Goal: Transaction & Acquisition: Purchase product/service

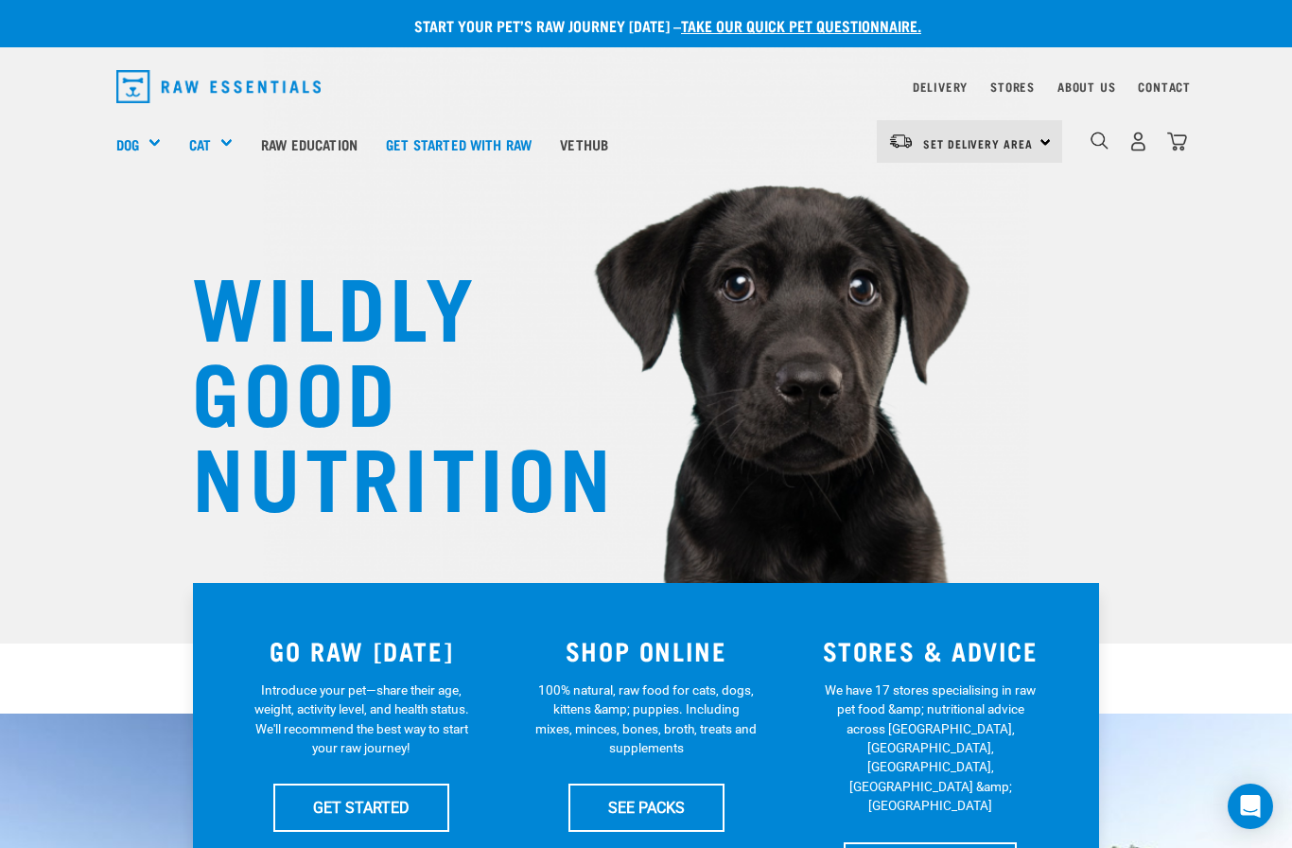
click at [939, 90] on link "Delivery" at bounding box center [940, 86] width 55 height 7
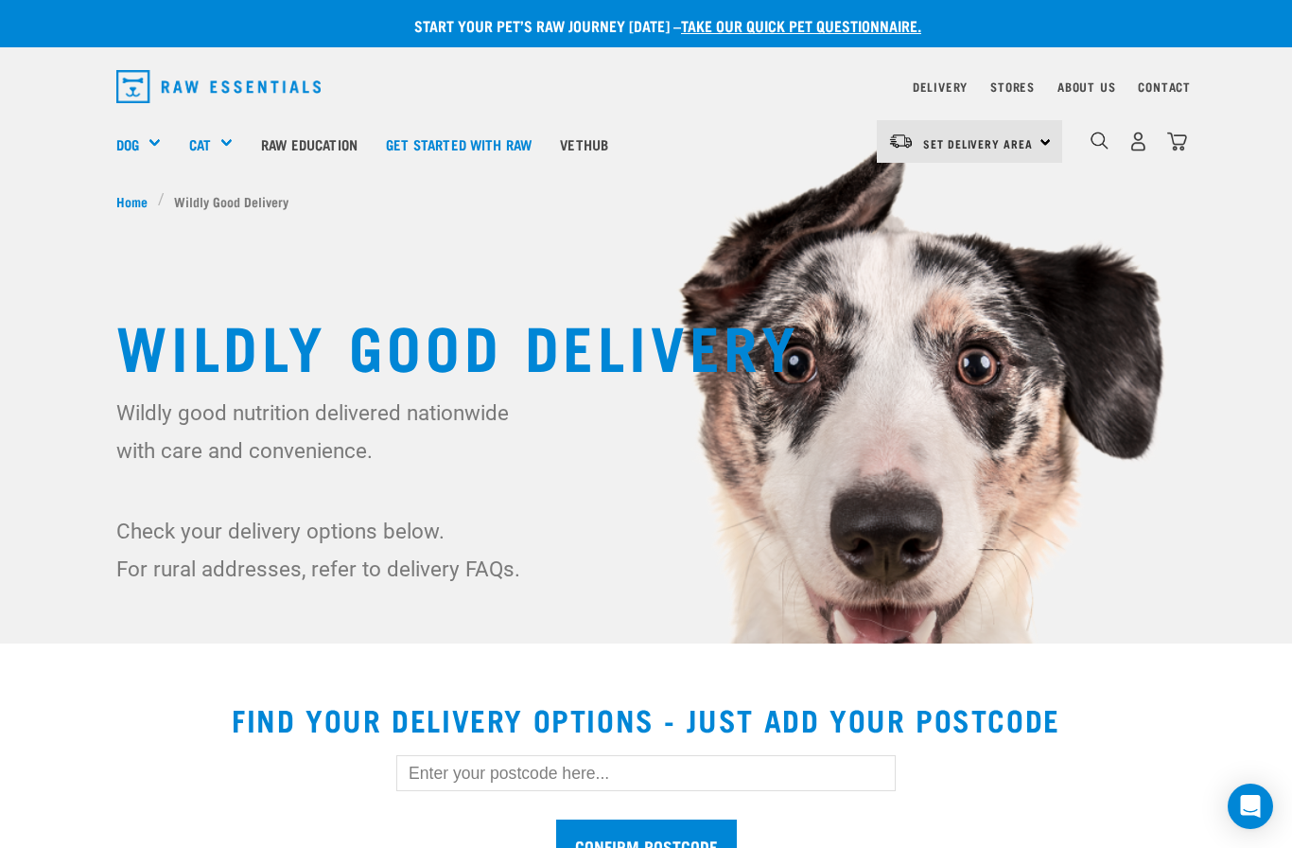
scroll to position [146, 0]
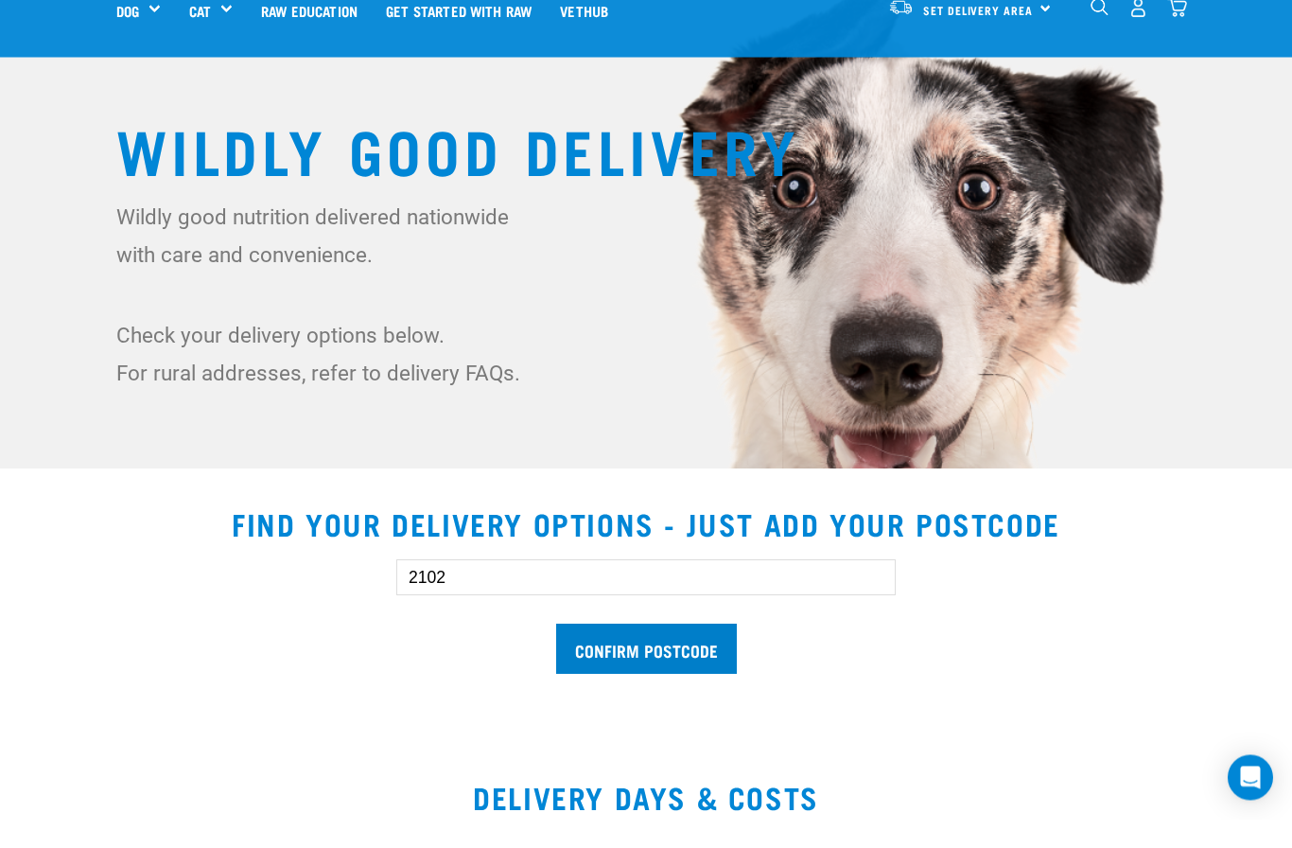
type input "2102"
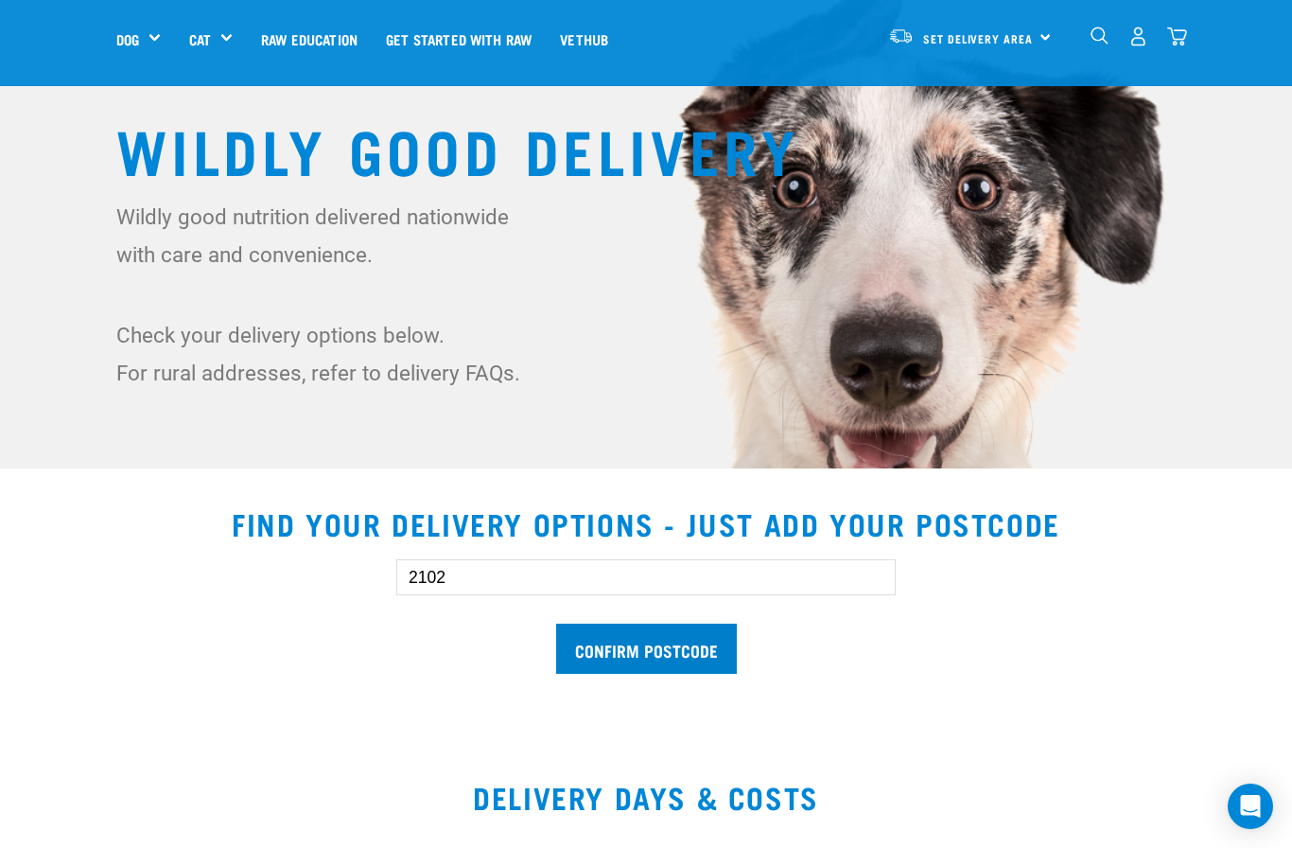
click at [615, 666] on input "Confirm postcode" at bounding box center [646, 648] width 181 height 50
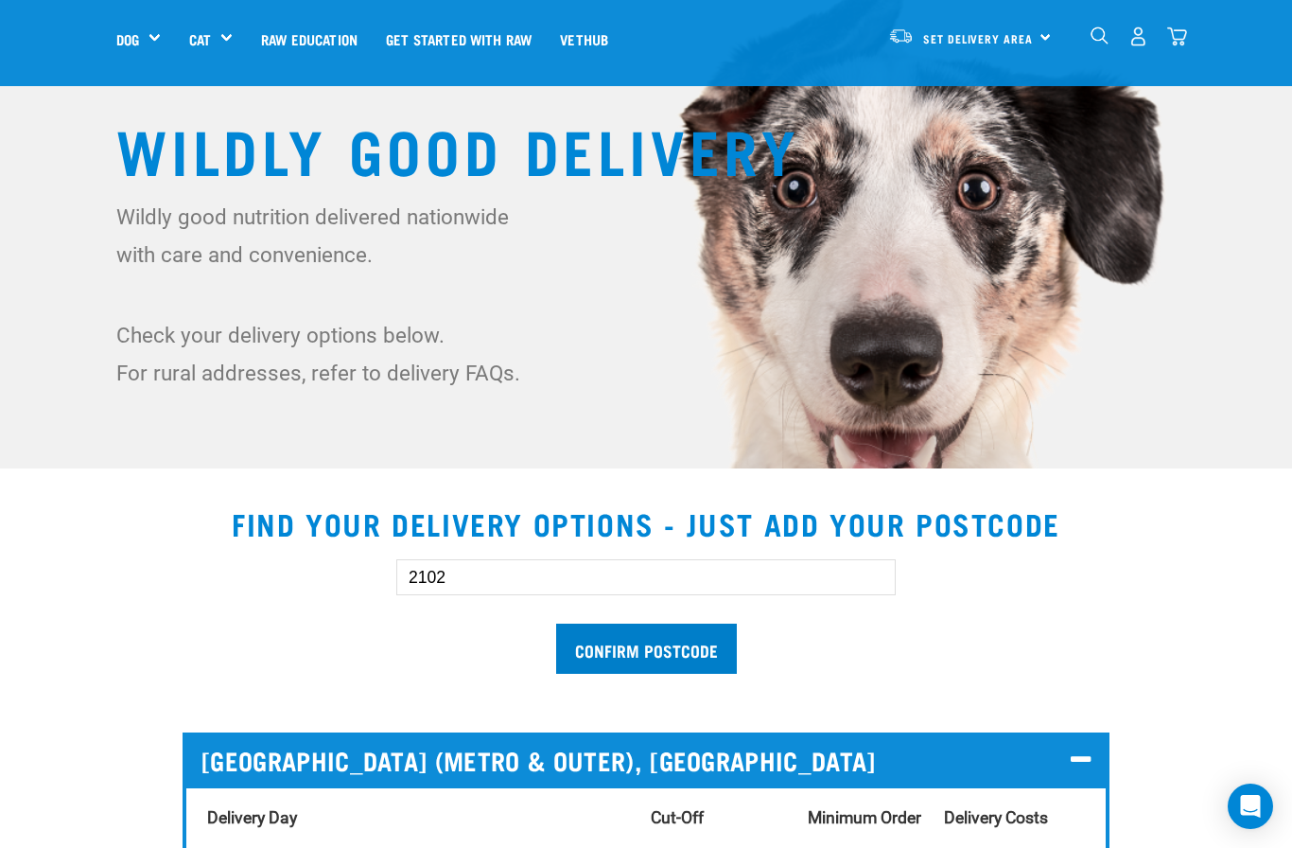
click at [655, 640] on input "Confirm postcode" at bounding box center [646, 648] width 181 height 50
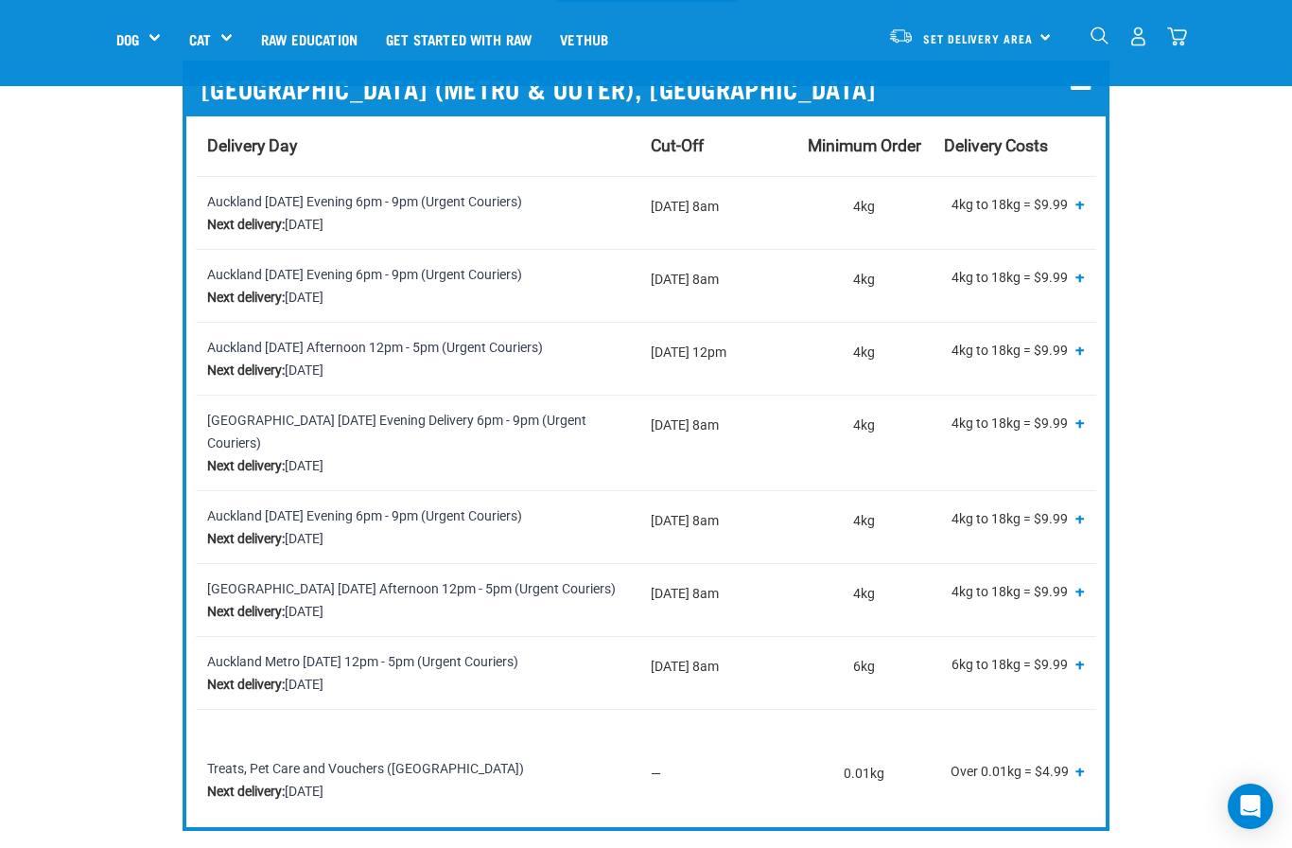
scroll to position [845, 0]
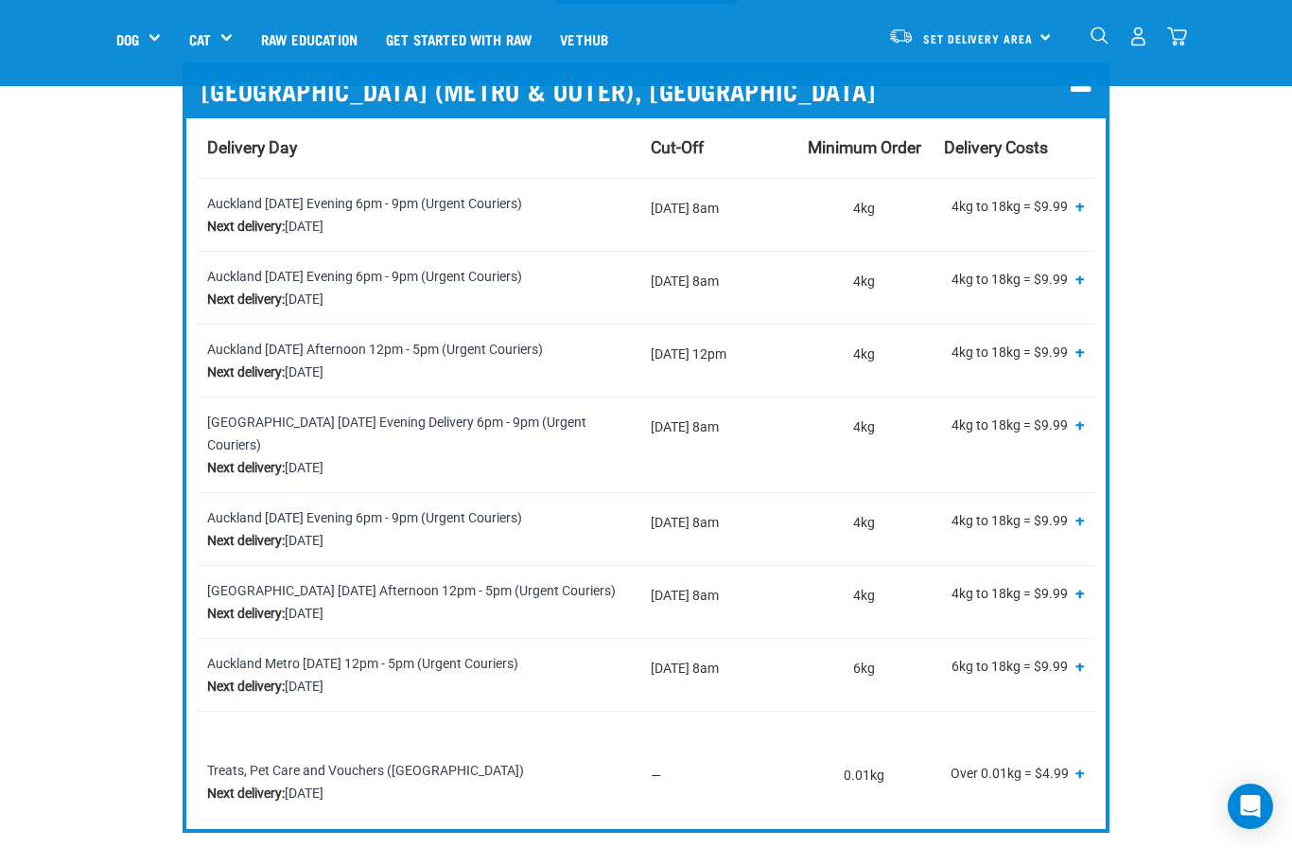
click at [1077, 212] on span "+" at bounding box center [1079, 205] width 9 height 19
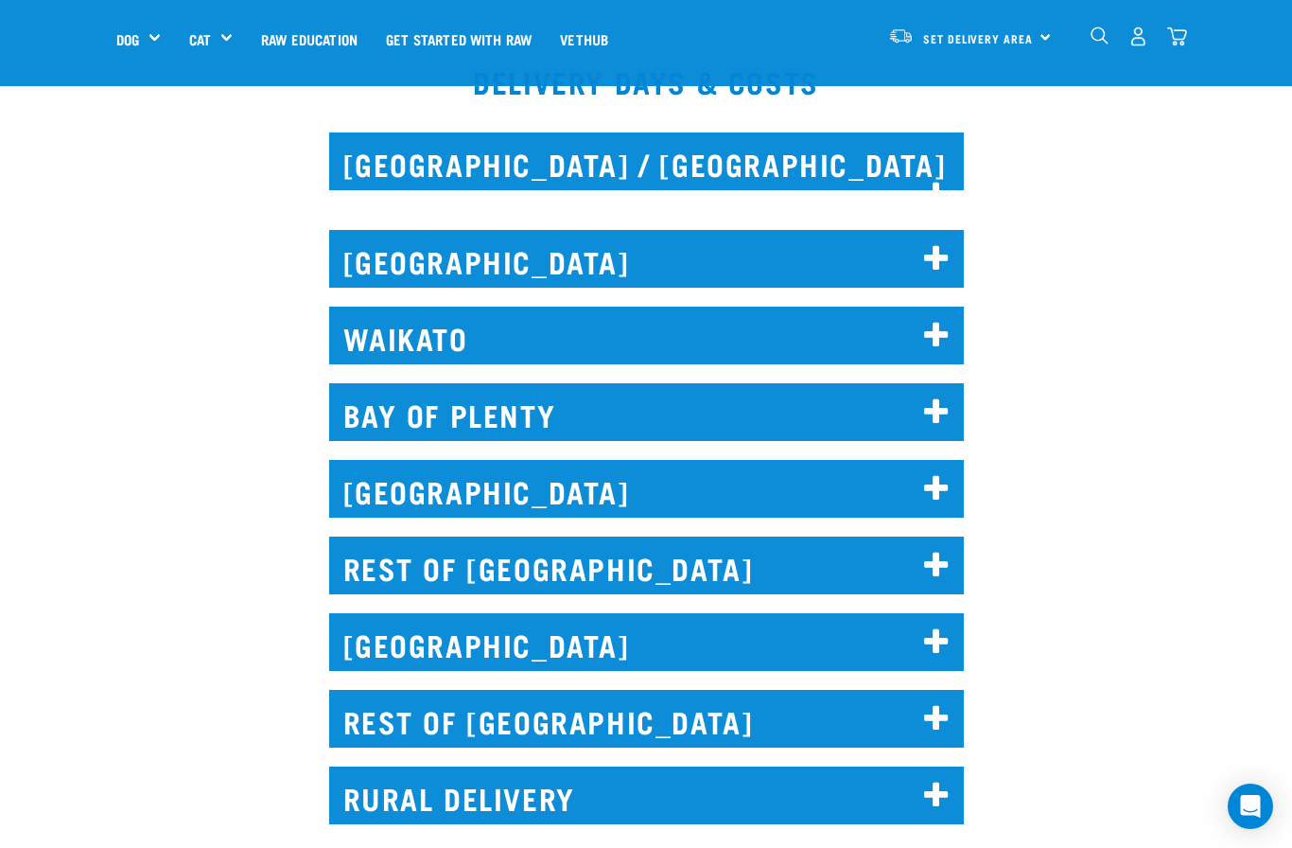
scroll to position [1802, 0]
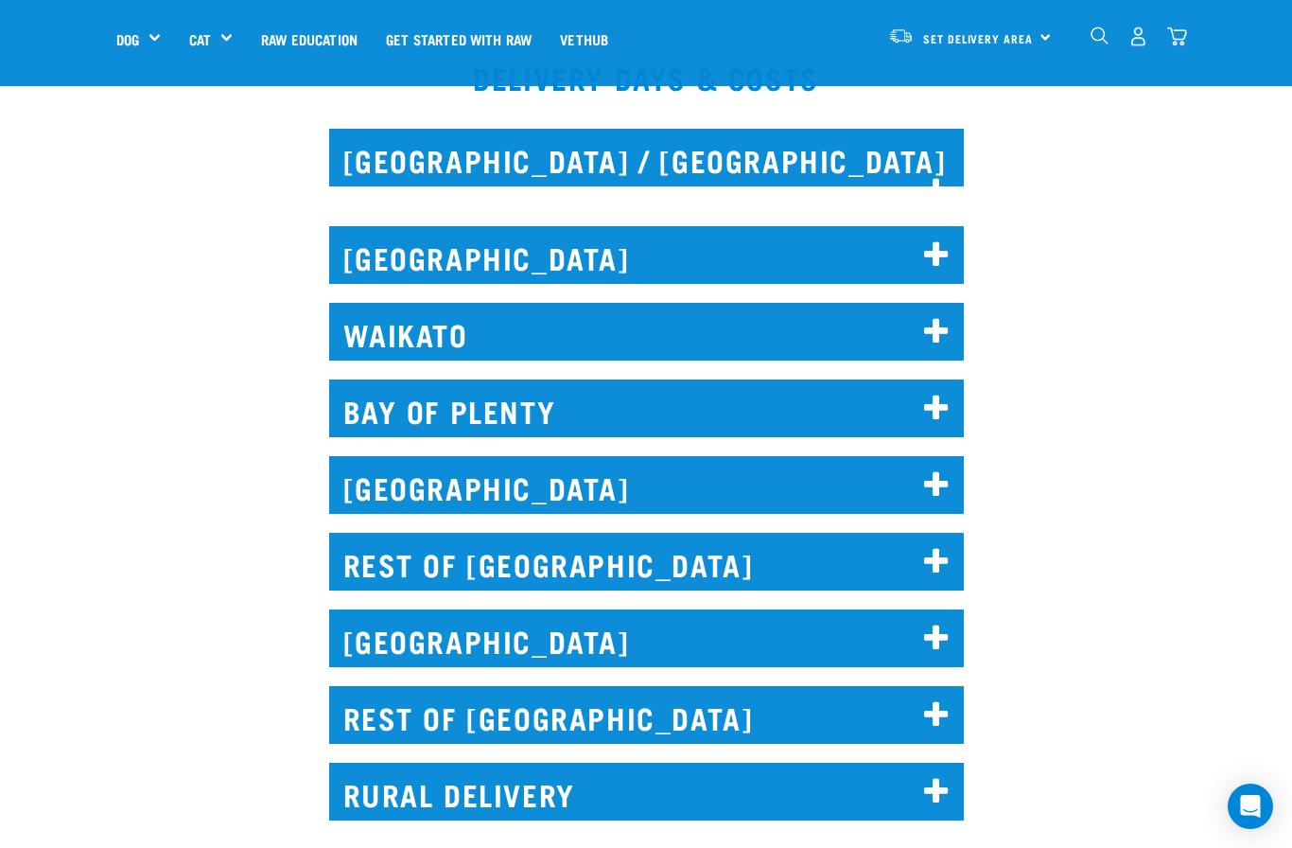
click at [924, 240] on icon at bounding box center [937, 255] width 26 height 30
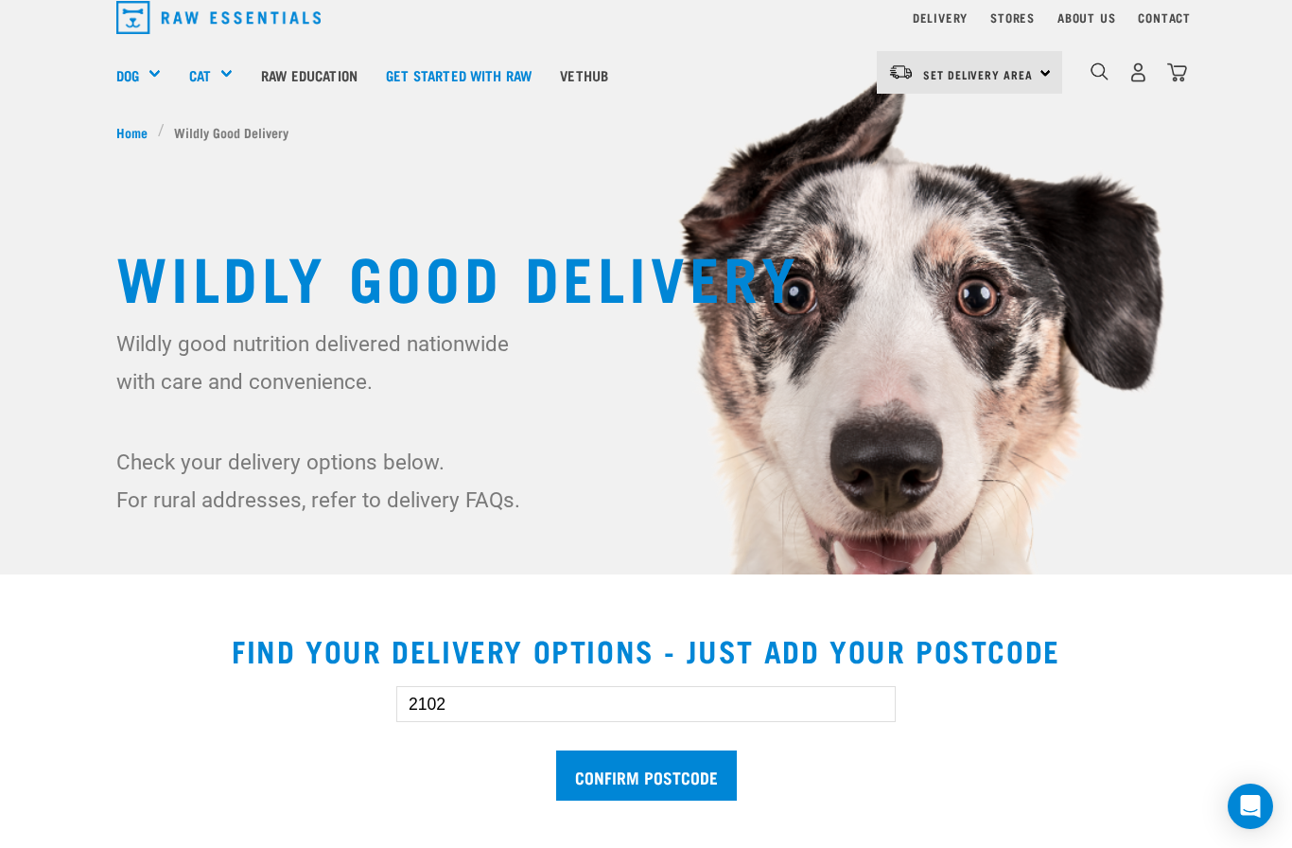
scroll to position [0, 0]
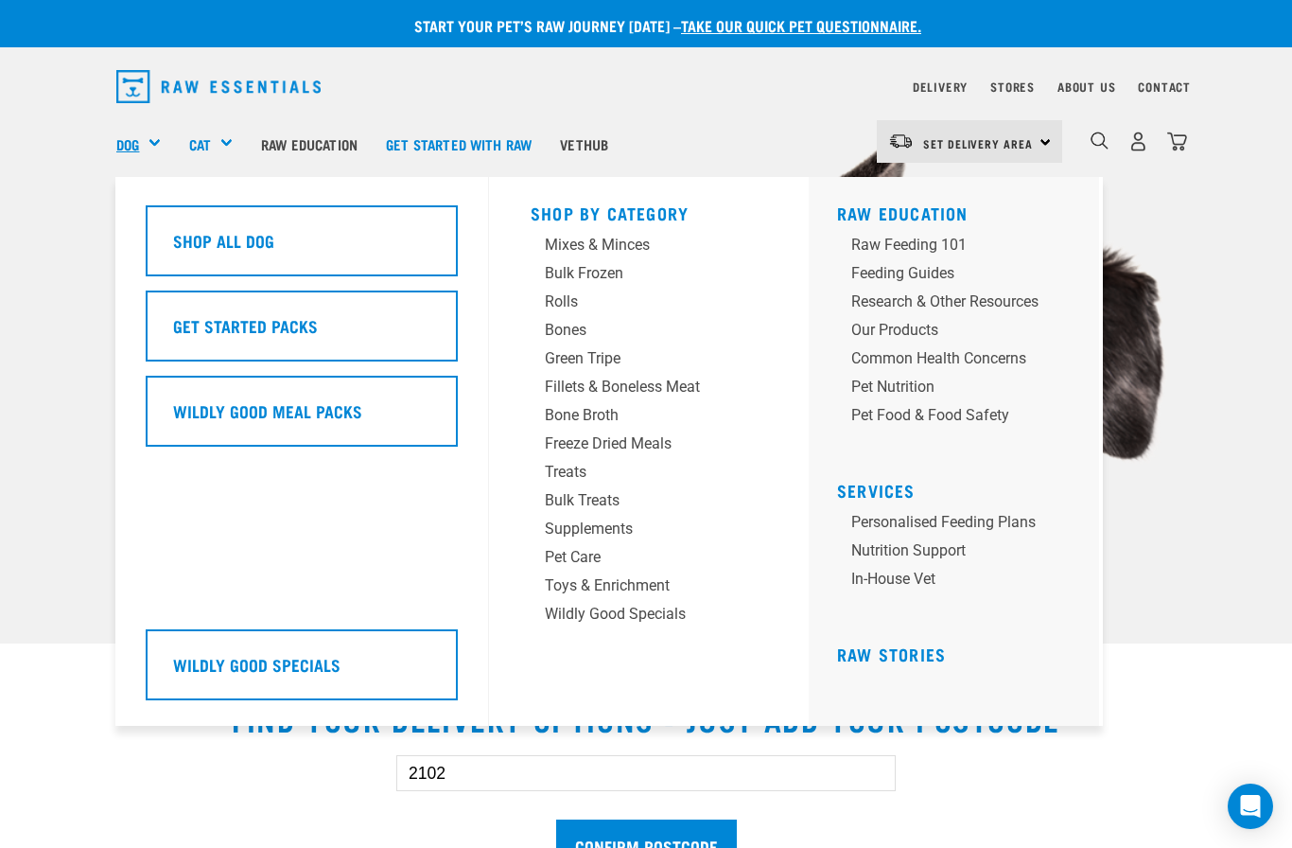
click at [139, 135] on link "Dog" at bounding box center [127, 144] width 23 height 22
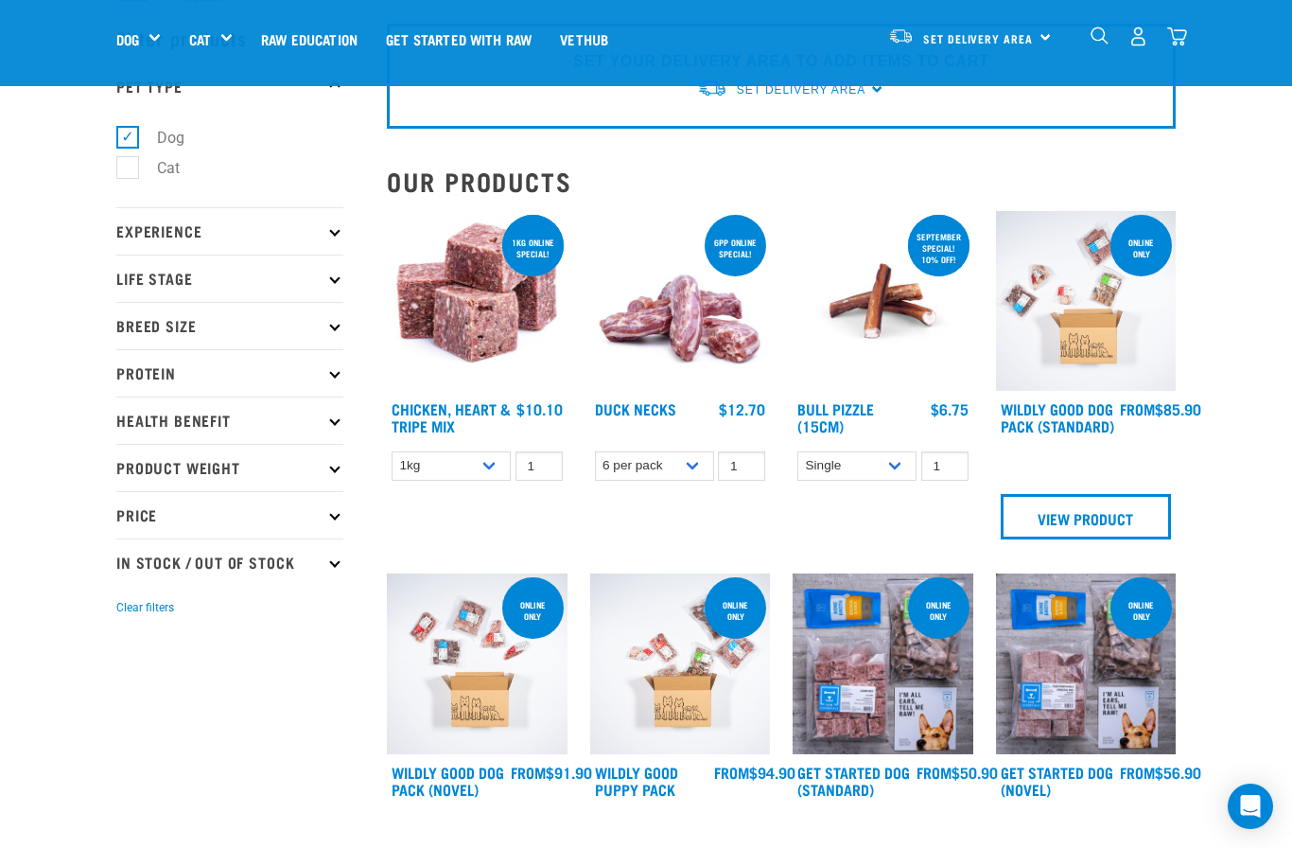
scroll to position [71, 0]
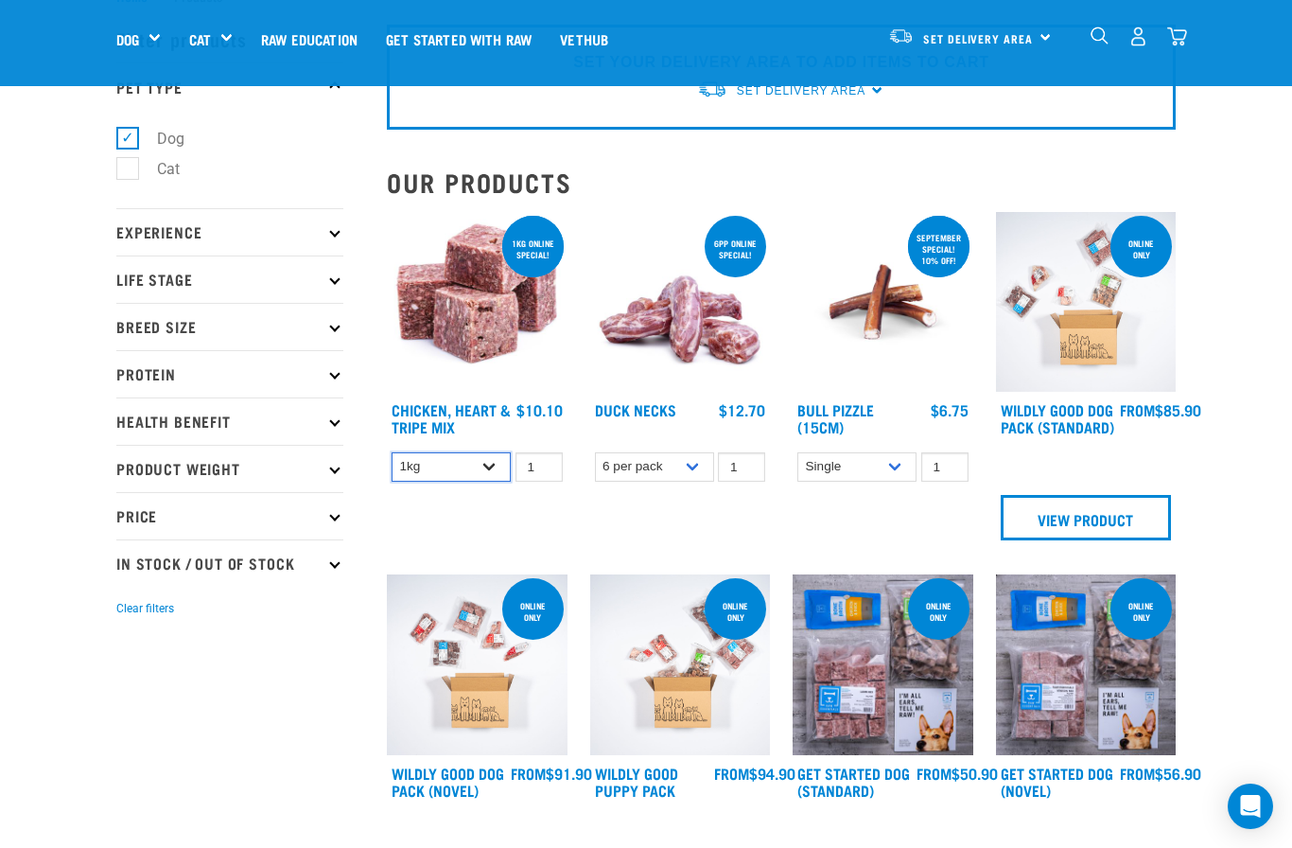
click at [481, 476] on select "1kg 3kg" at bounding box center [451, 466] width 119 height 29
click at [483, 465] on select "1kg 3kg" at bounding box center [451, 466] width 119 height 29
select select "367"
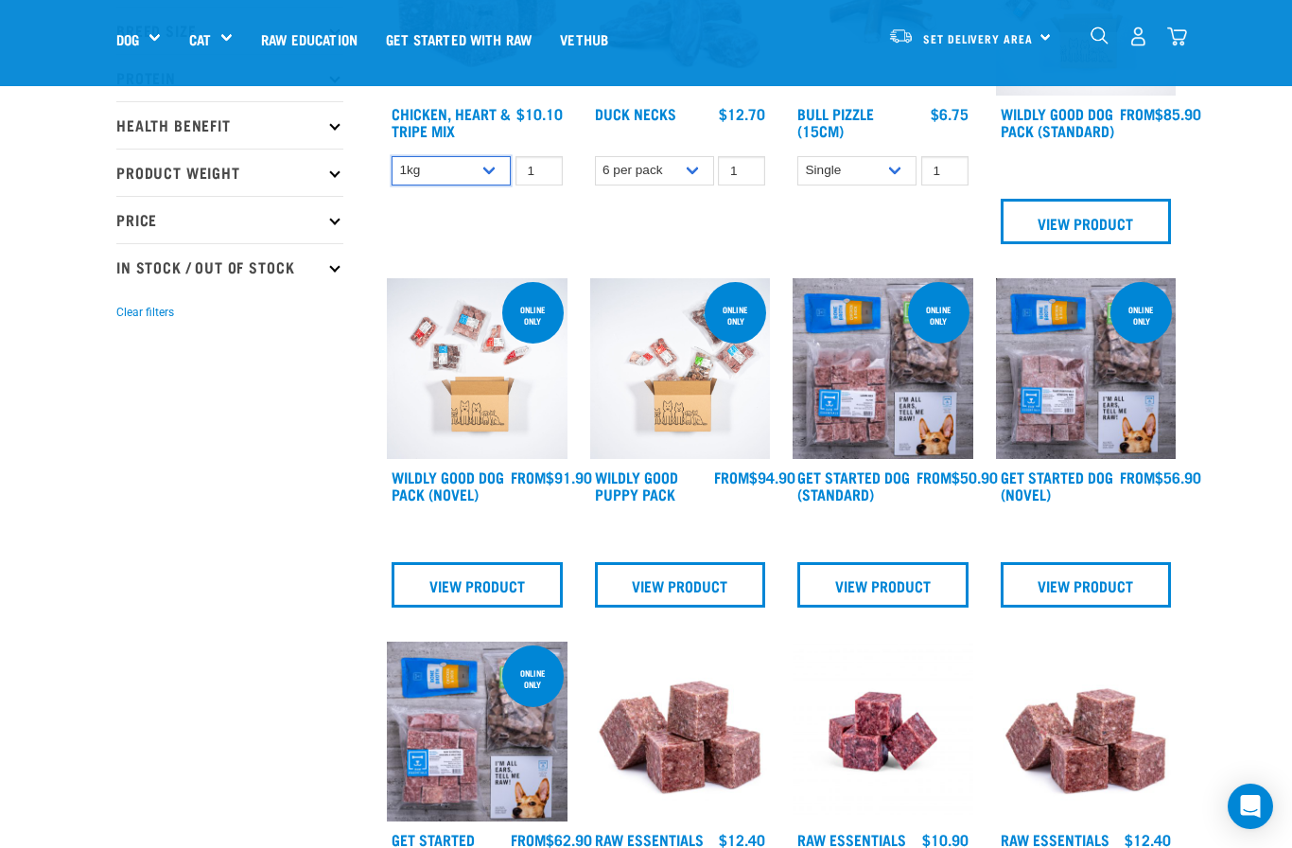
scroll to position [366, 0]
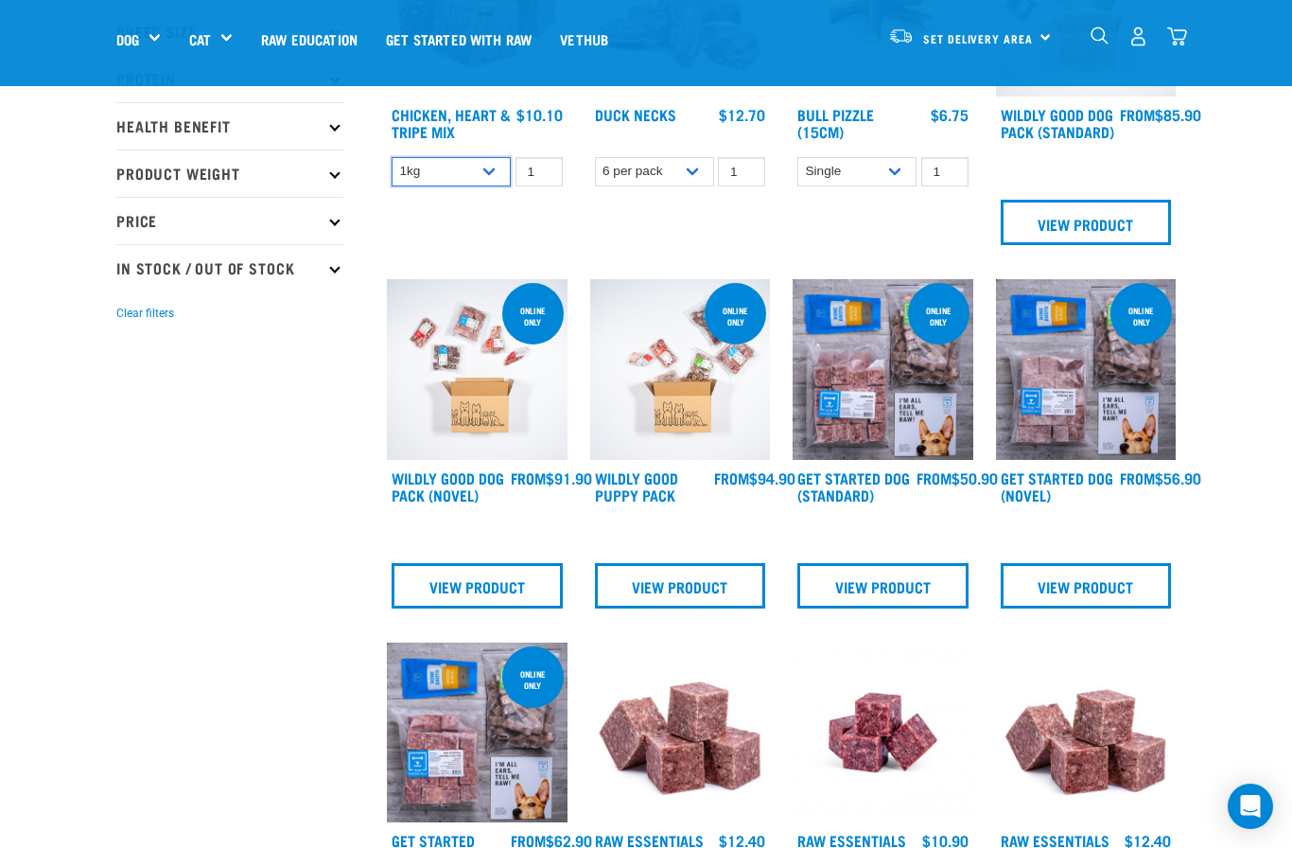
click at [733, 436] on img at bounding box center [680, 369] width 181 height 181
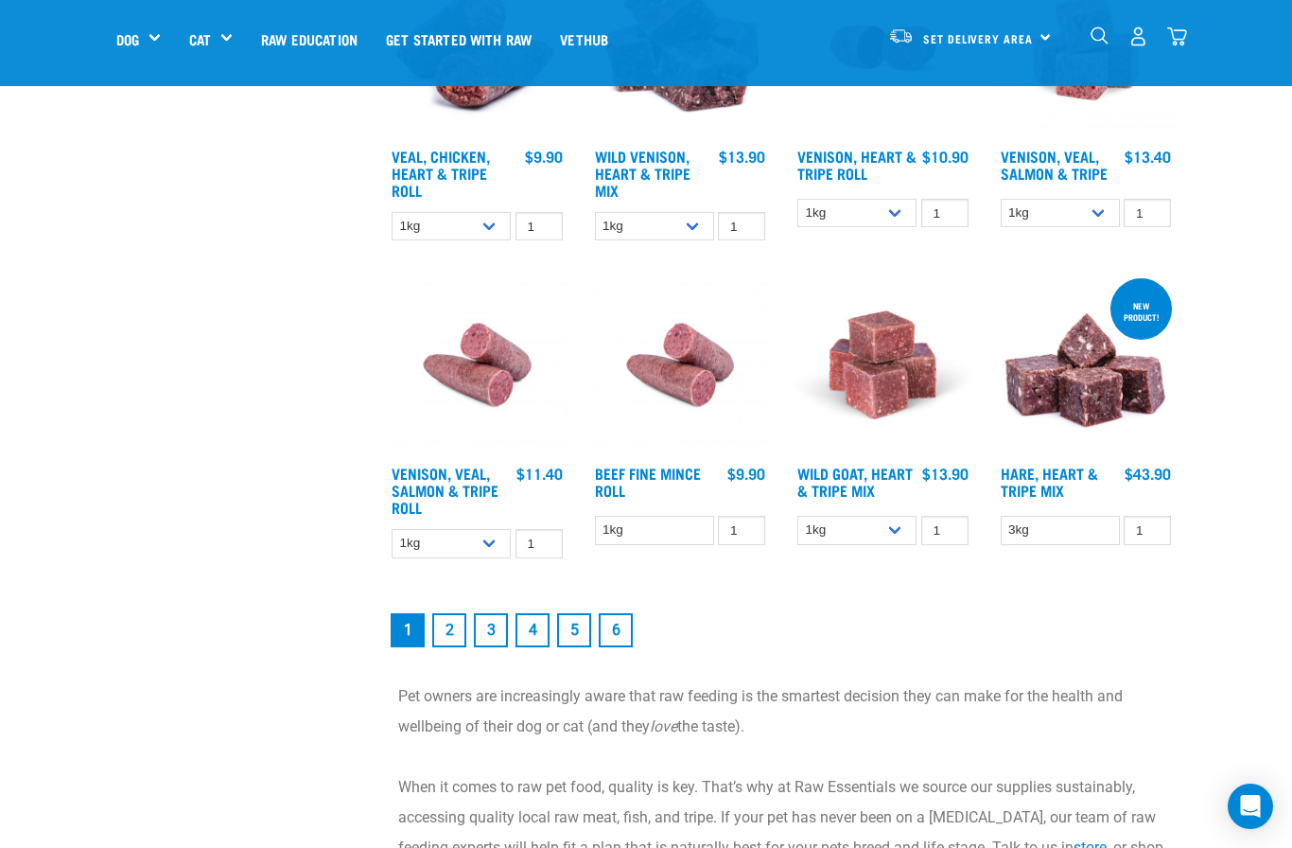
scroll to position [2338, 0]
click at [443, 646] on link "2" at bounding box center [449, 629] width 34 height 34
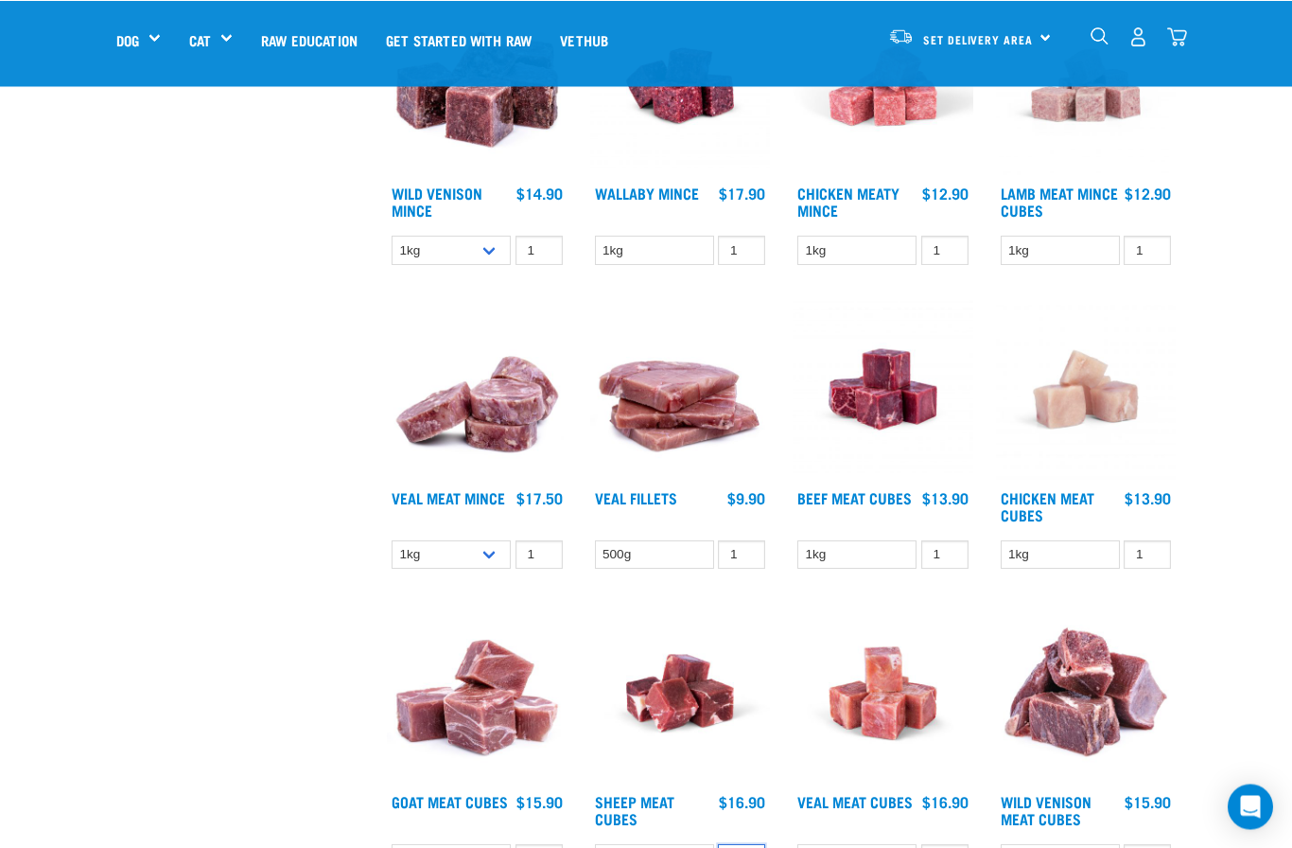
scroll to position [1507, 0]
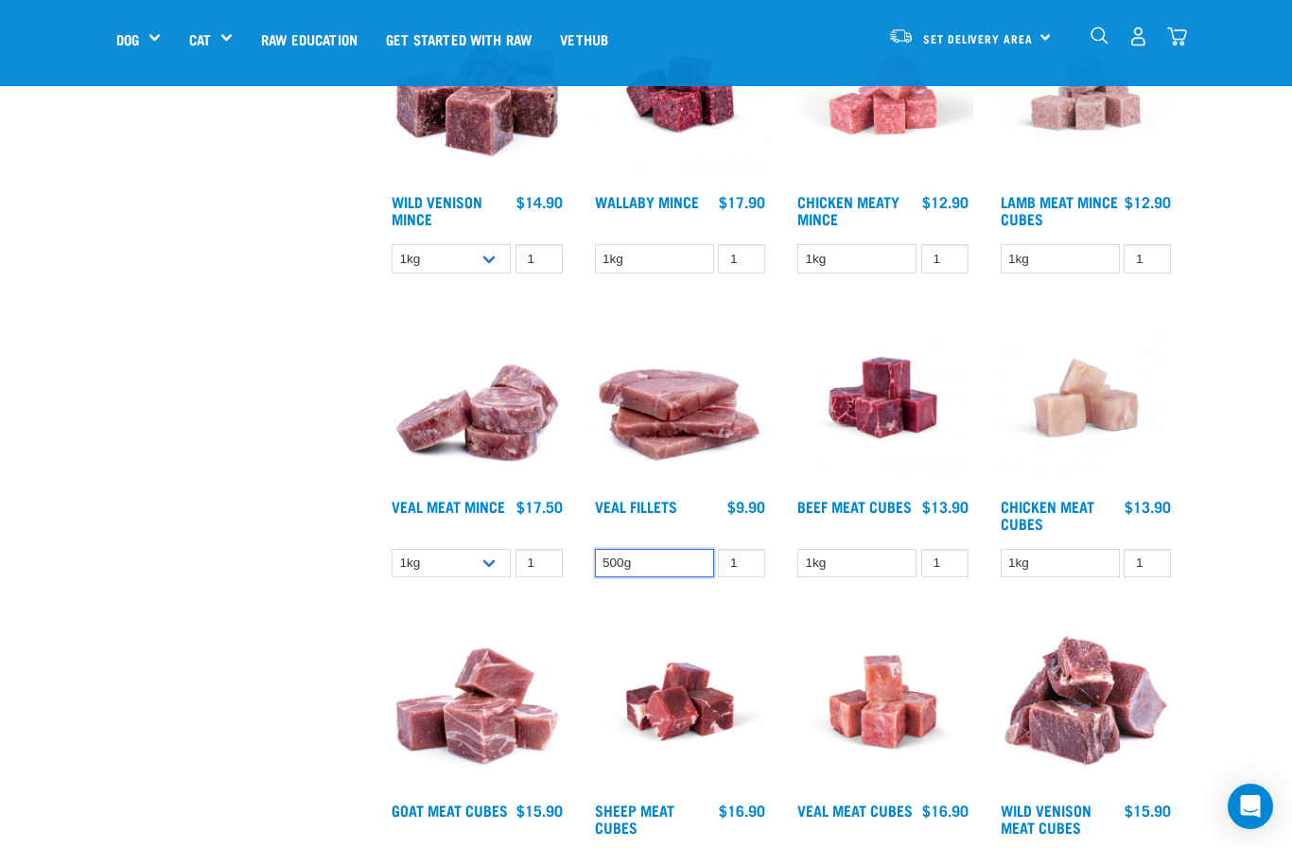
click at [657, 578] on select "500g" at bounding box center [654, 563] width 119 height 29
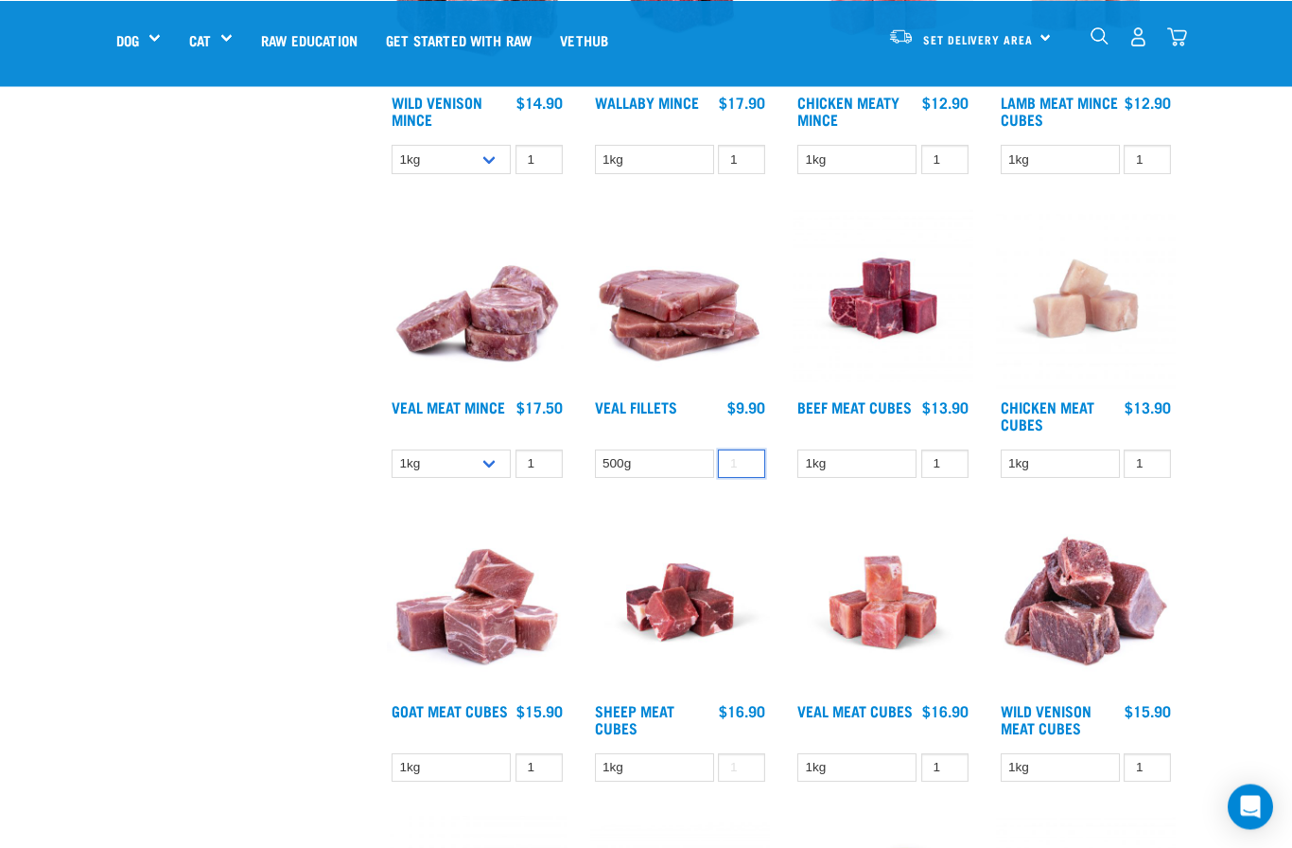
scroll to position [1605, 0]
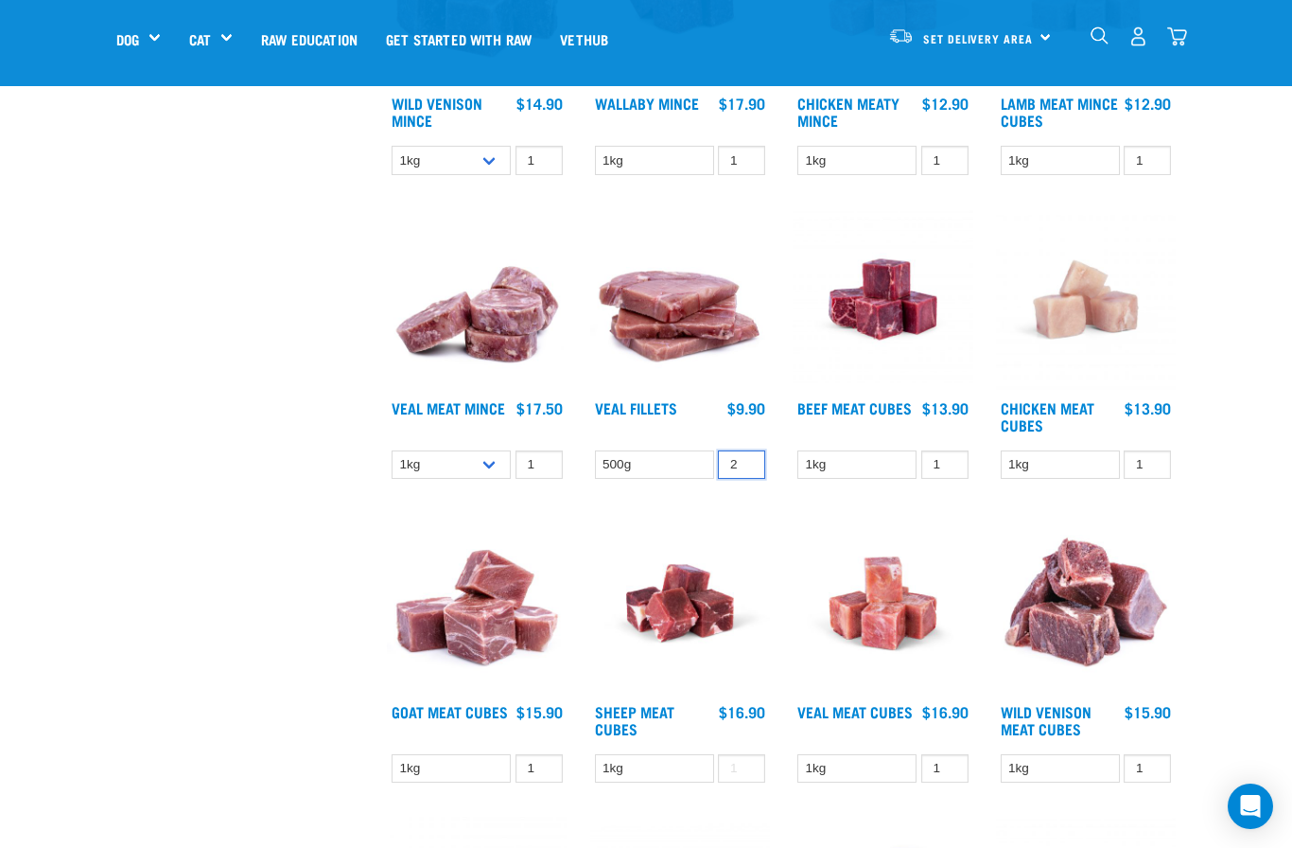
type input "2"
click at [761, 501] on div "Veal Fillets 2" at bounding box center [680, 350] width 203 height 304
click at [684, 479] on select "500g" at bounding box center [654, 463] width 119 height 29
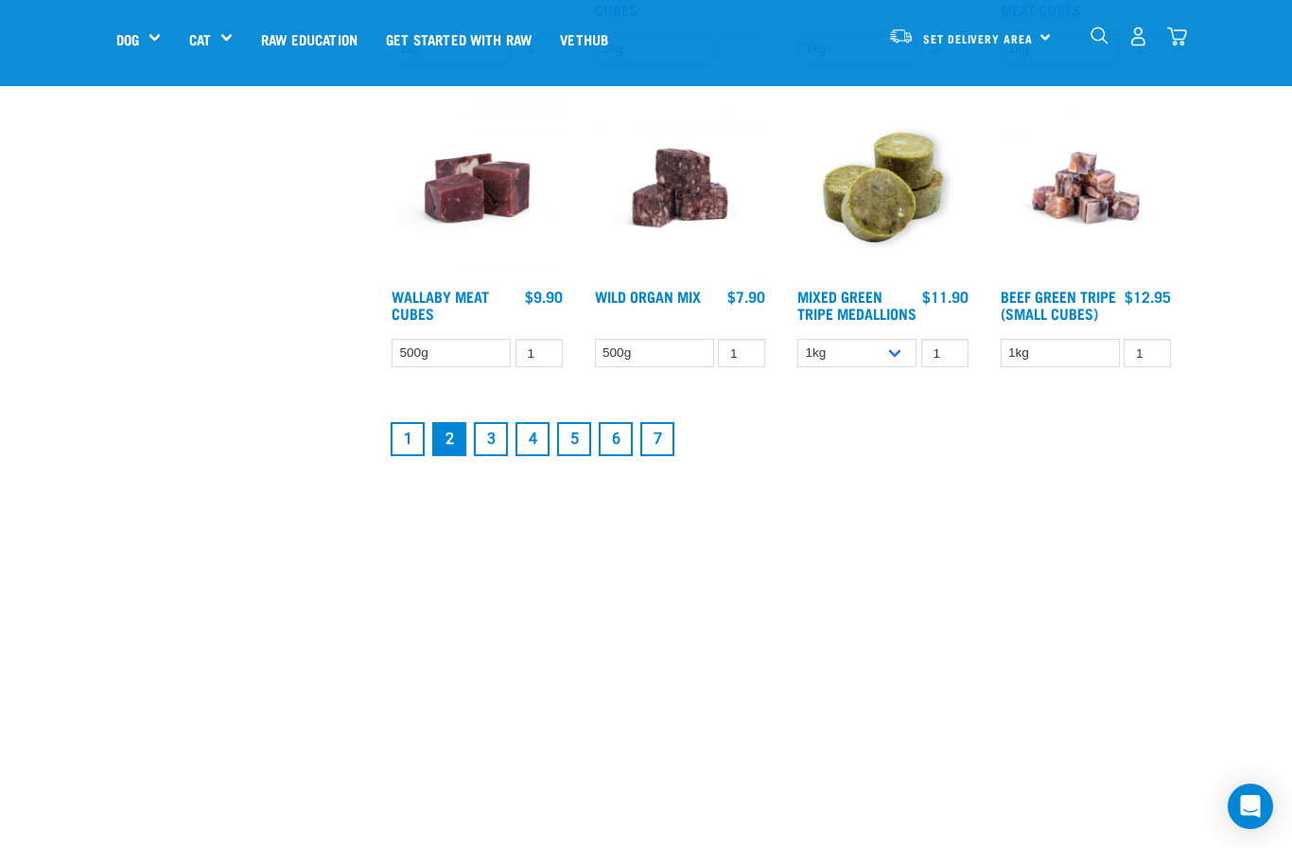
scroll to position [2328, 0]
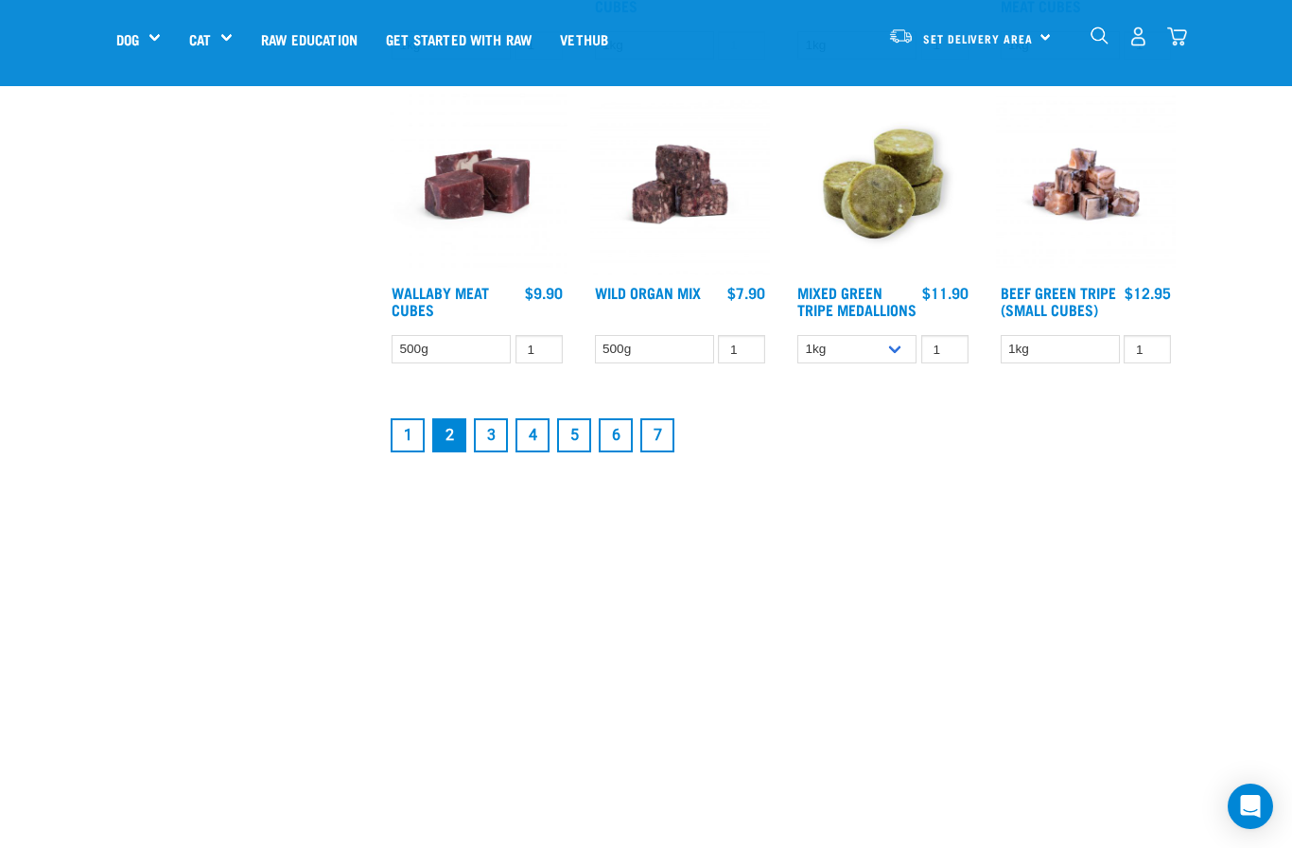
click at [486, 452] on link "3" at bounding box center [491, 435] width 34 height 34
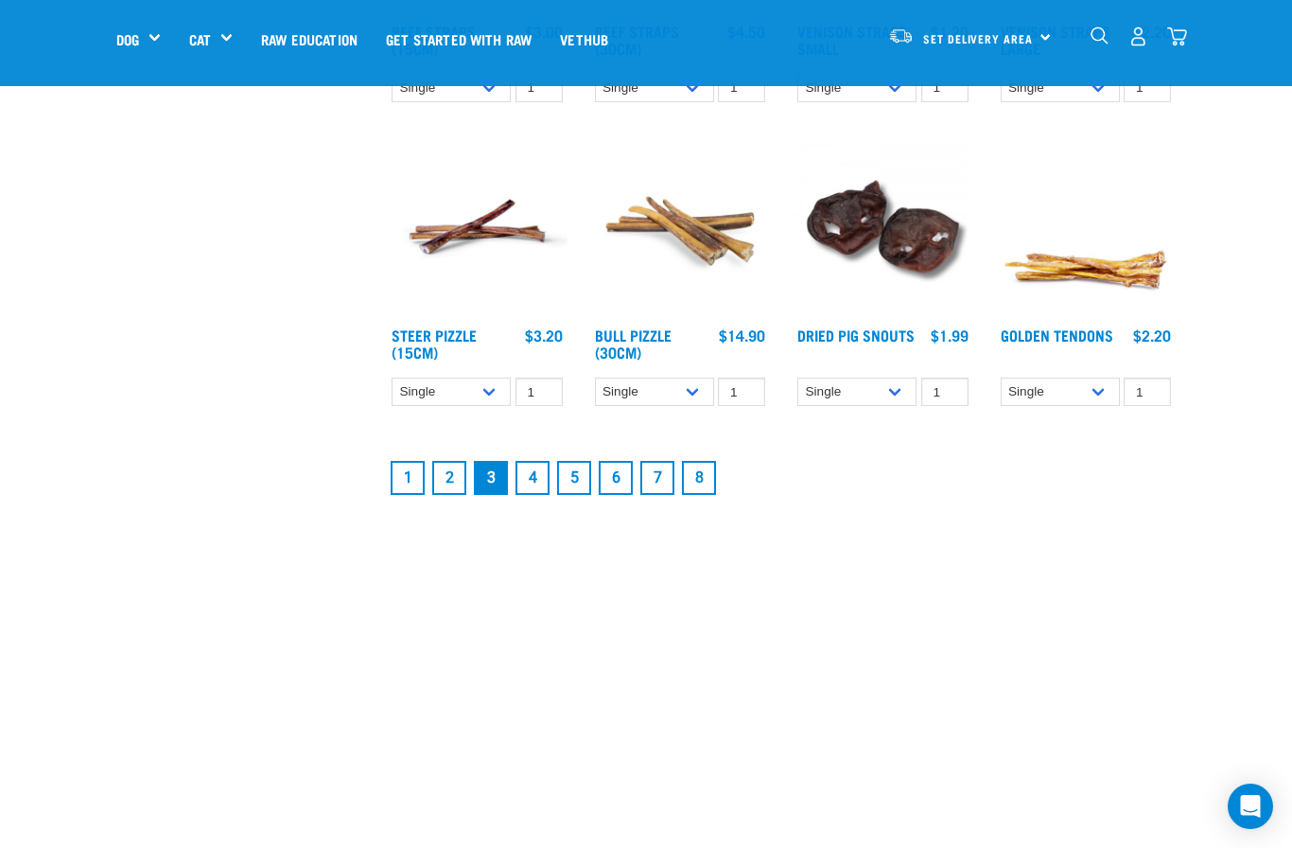
scroll to position [2303, 0]
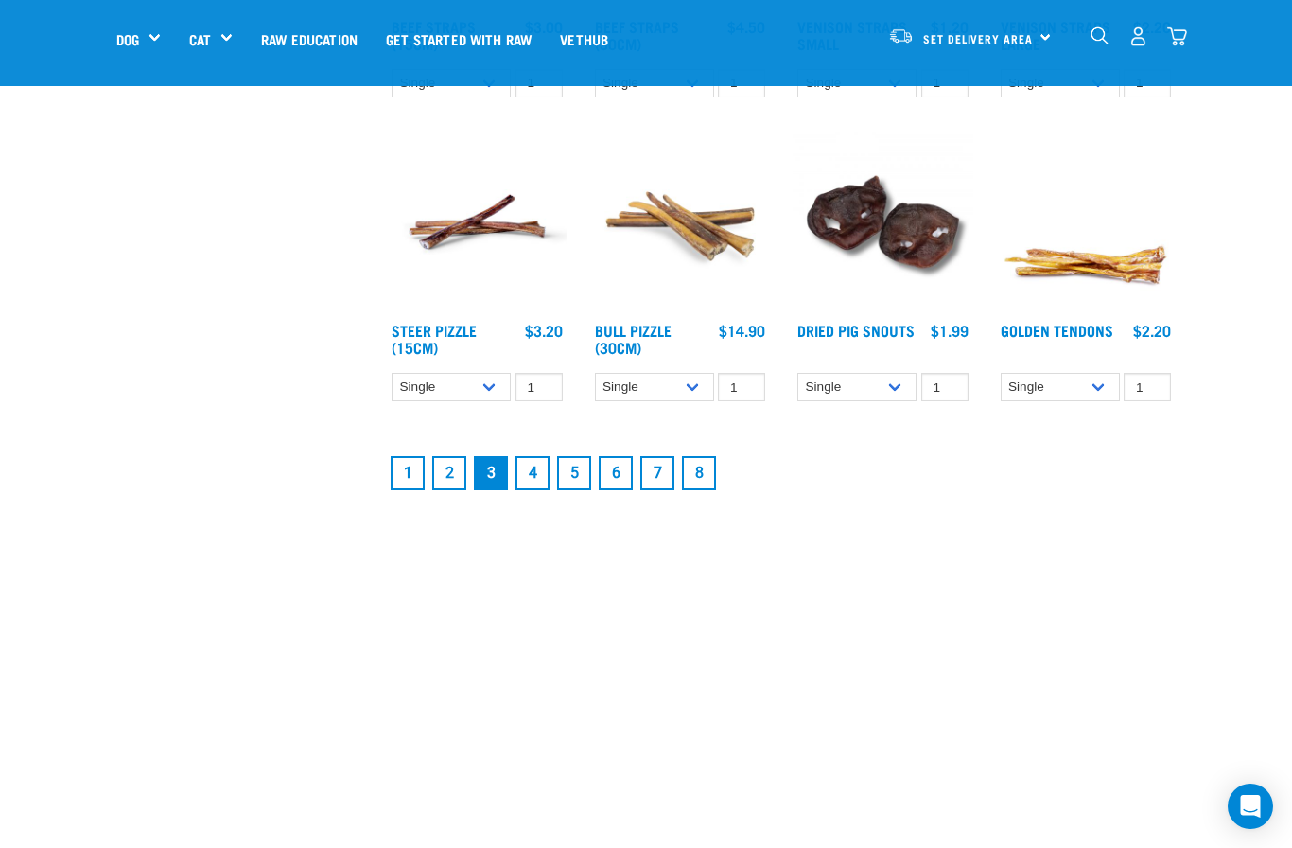
click at [529, 471] on link "4" at bounding box center [533, 473] width 34 height 34
